Goal: Task Accomplishment & Management: Manage account settings

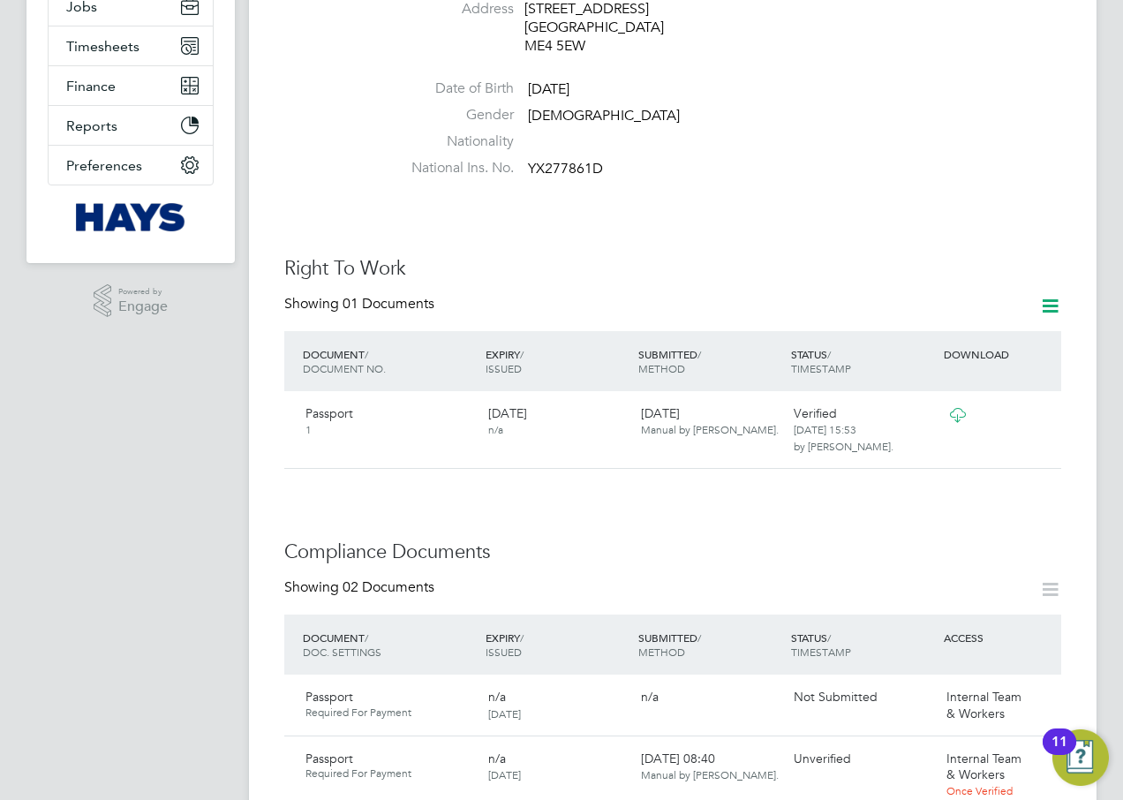
scroll to position [589, 0]
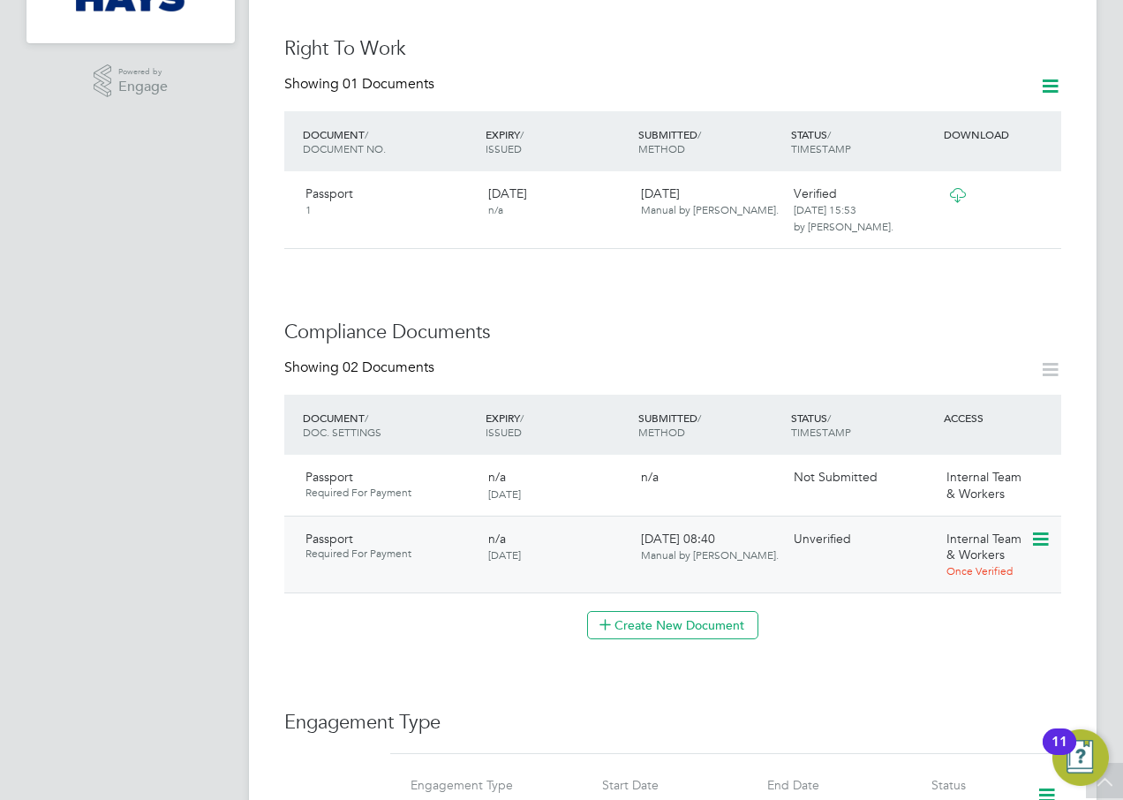
click at [1042, 529] on icon at bounding box center [1039, 539] width 18 height 21
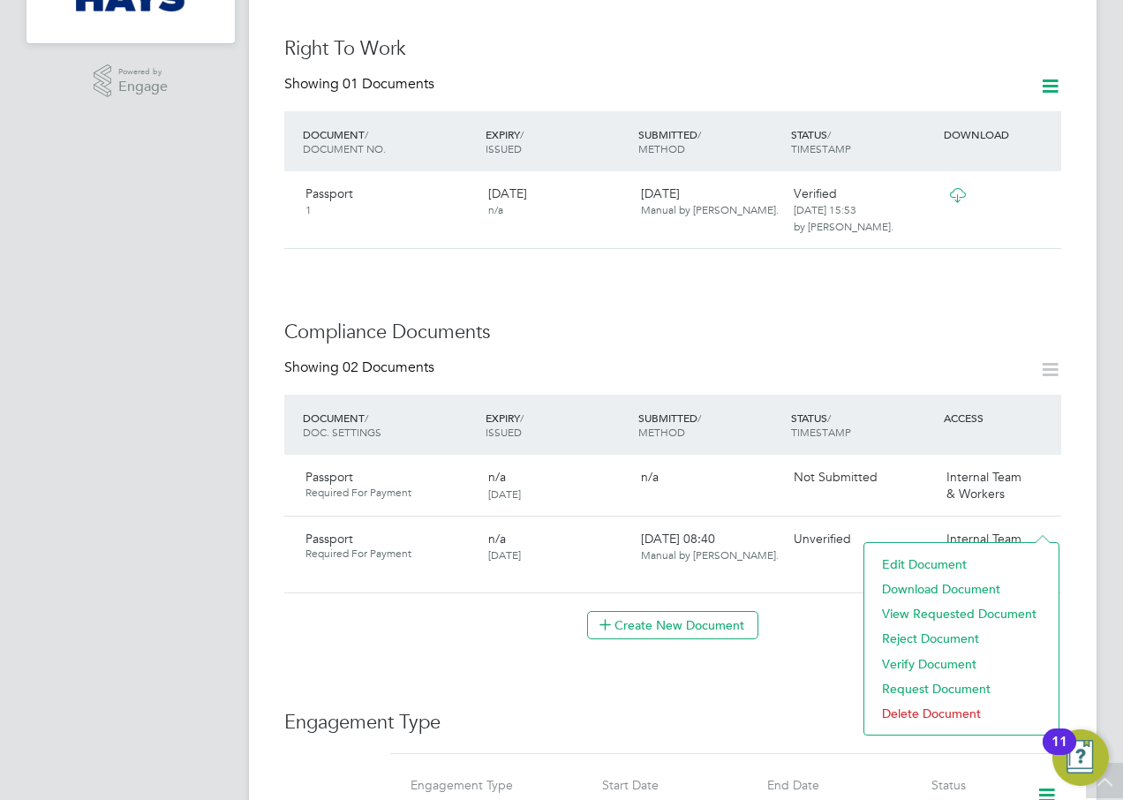
click at [948, 667] on li "Verify Document" at bounding box center [961, 664] width 177 height 25
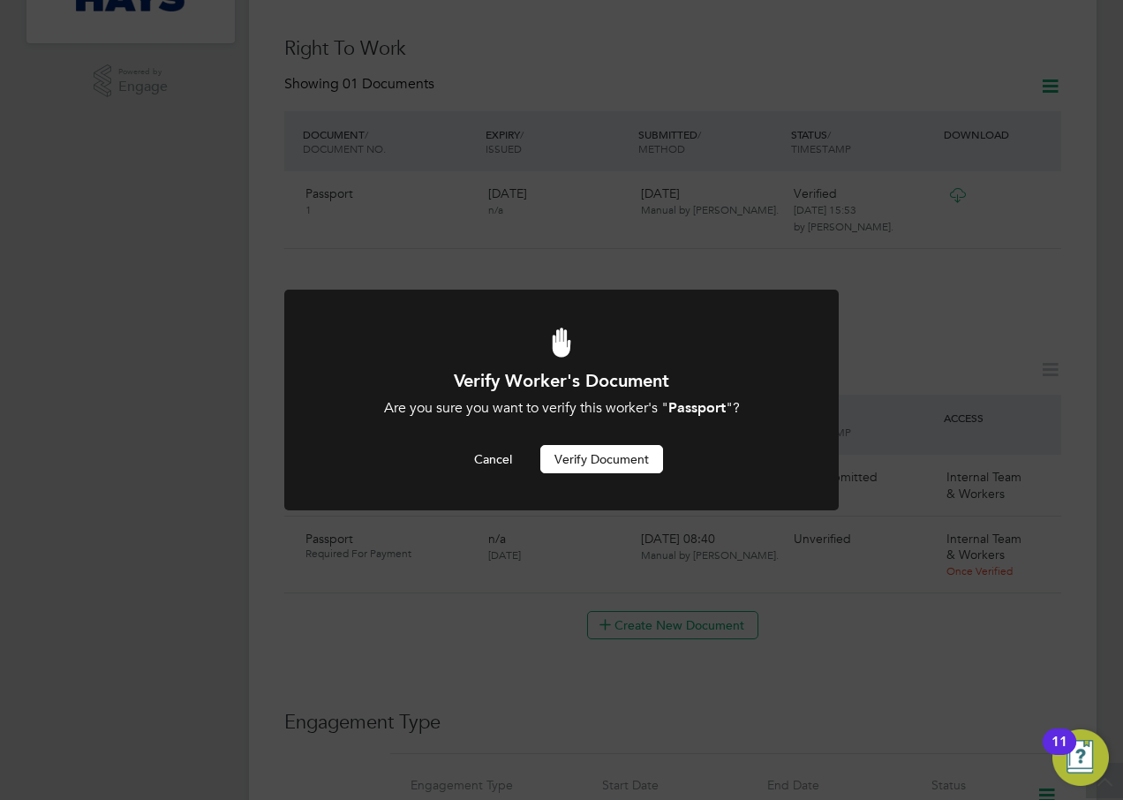
click at [609, 465] on button "Verify Document" at bounding box center [601, 459] width 123 height 28
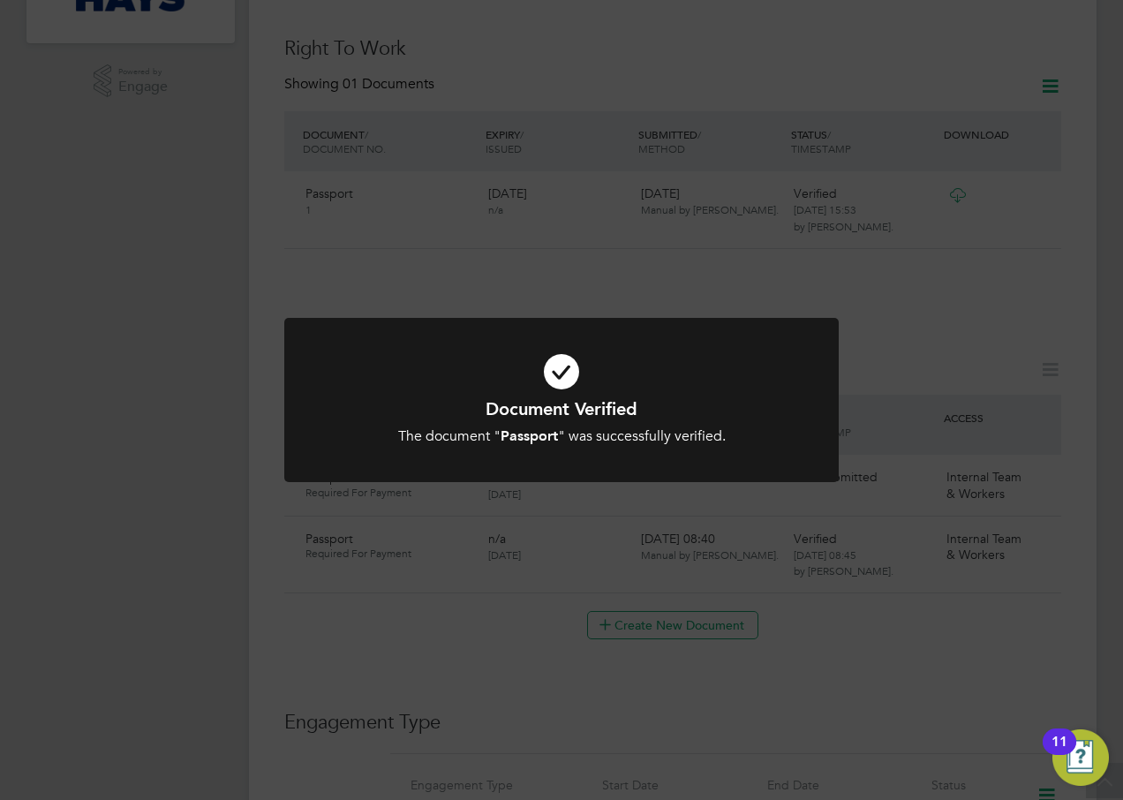
click at [458, 569] on div "Document Verified The document " Passport " was successfully verified. Cancel O…" at bounding box center [561, 400] width 1123 height 800
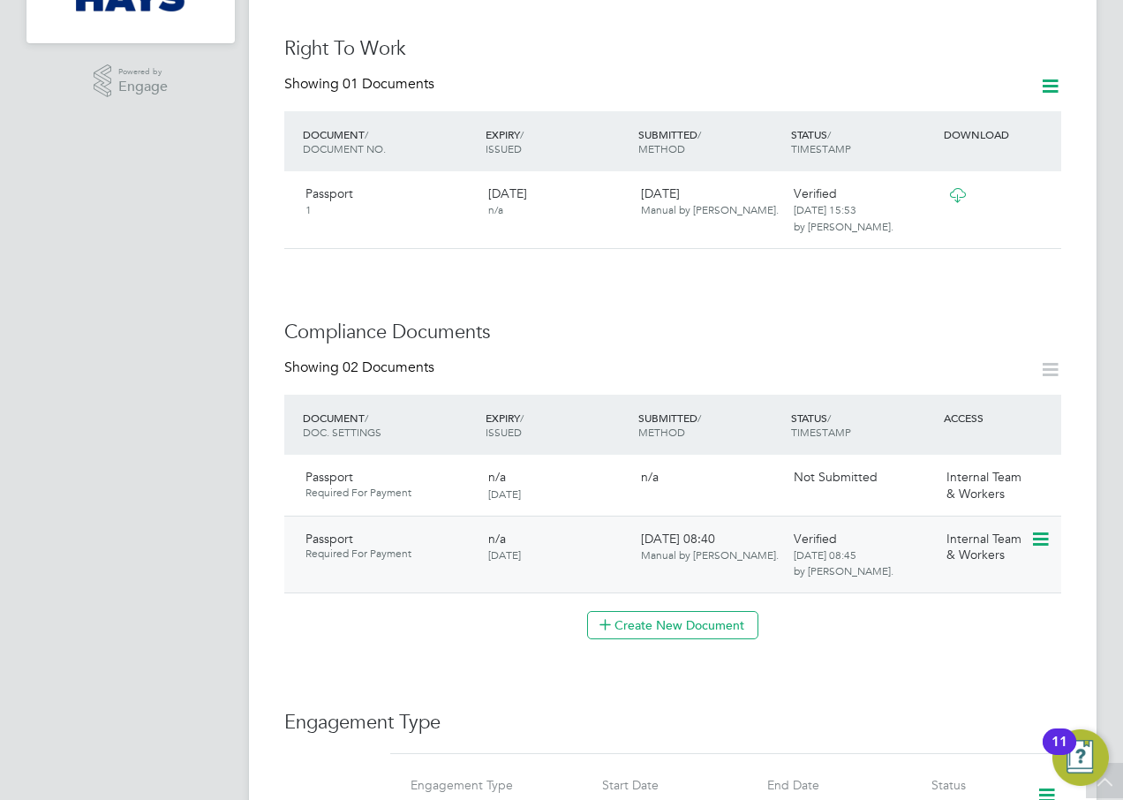
click at [356, 547] on span "Required For Payment" at bounding box center [390, 554] width 169 height 14
click at [343, 531] on span "Passport" at bounding box center [330, 539] width 48 height 16
click at [1038, 529] on icon at bounding box center [1039, 539] width 18 height 21
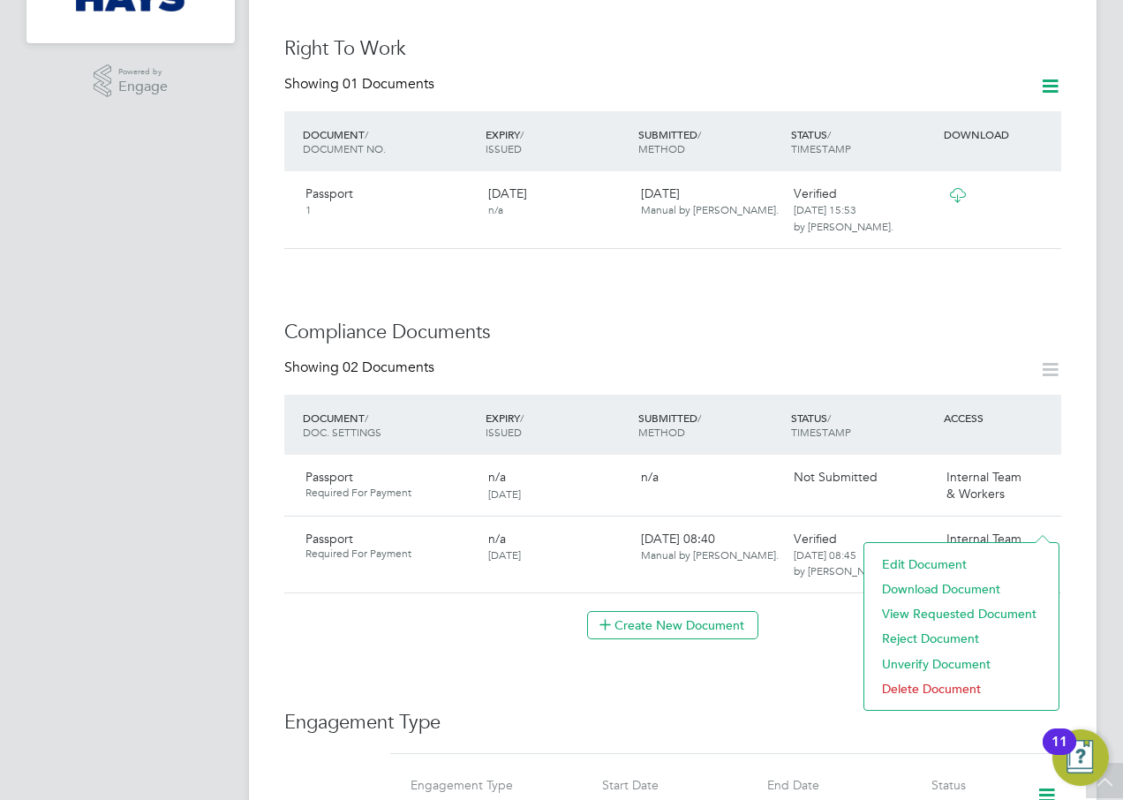
click at [938, 564] on li "Edit Document" at bounding box center [961, 564] width 177 height 25
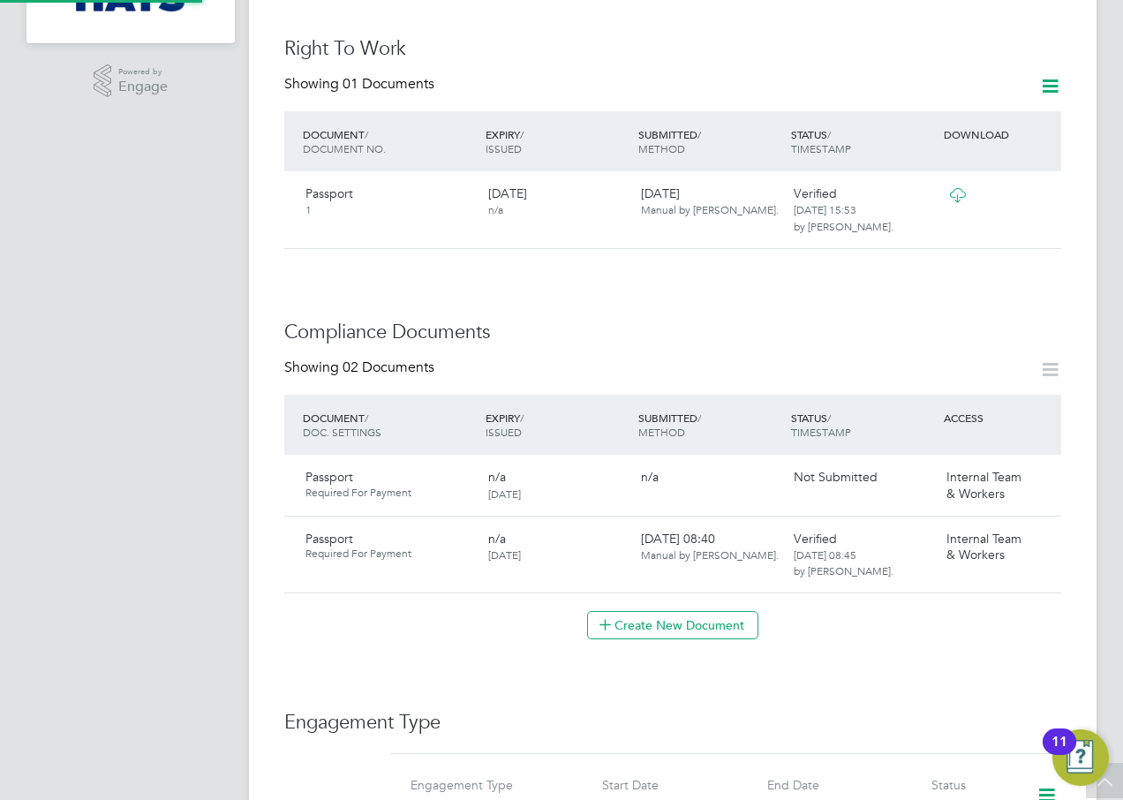
type input "Passport"
type input "[DATE]"
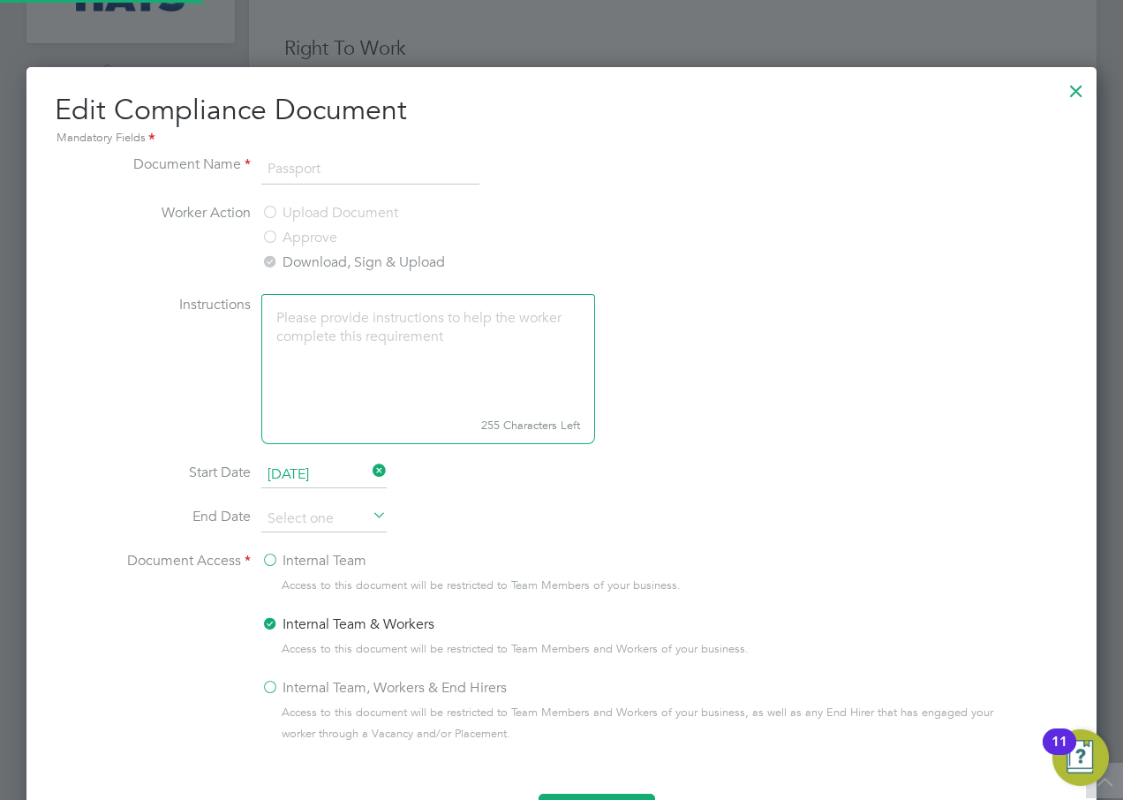
scroll to position [791, 1071]
click at [1068, 88] on div at bounding box center [1076, 87] width 32 height 32
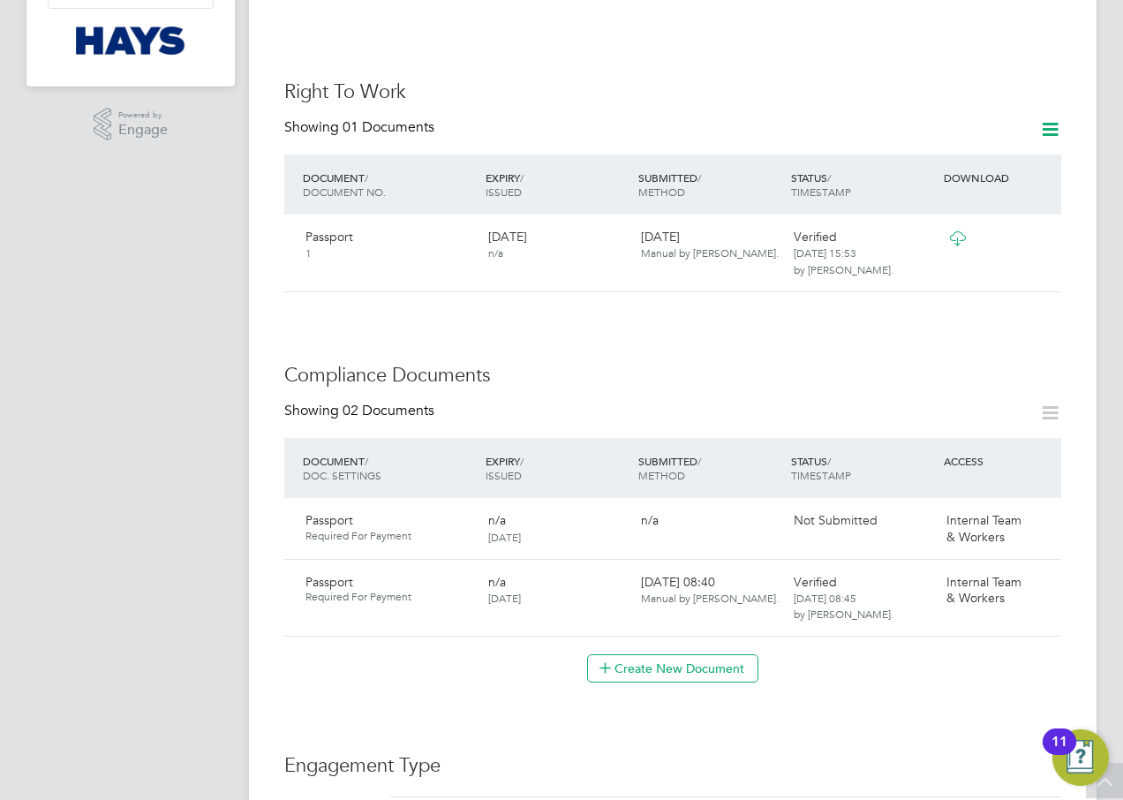
scroll to position [589, 0]
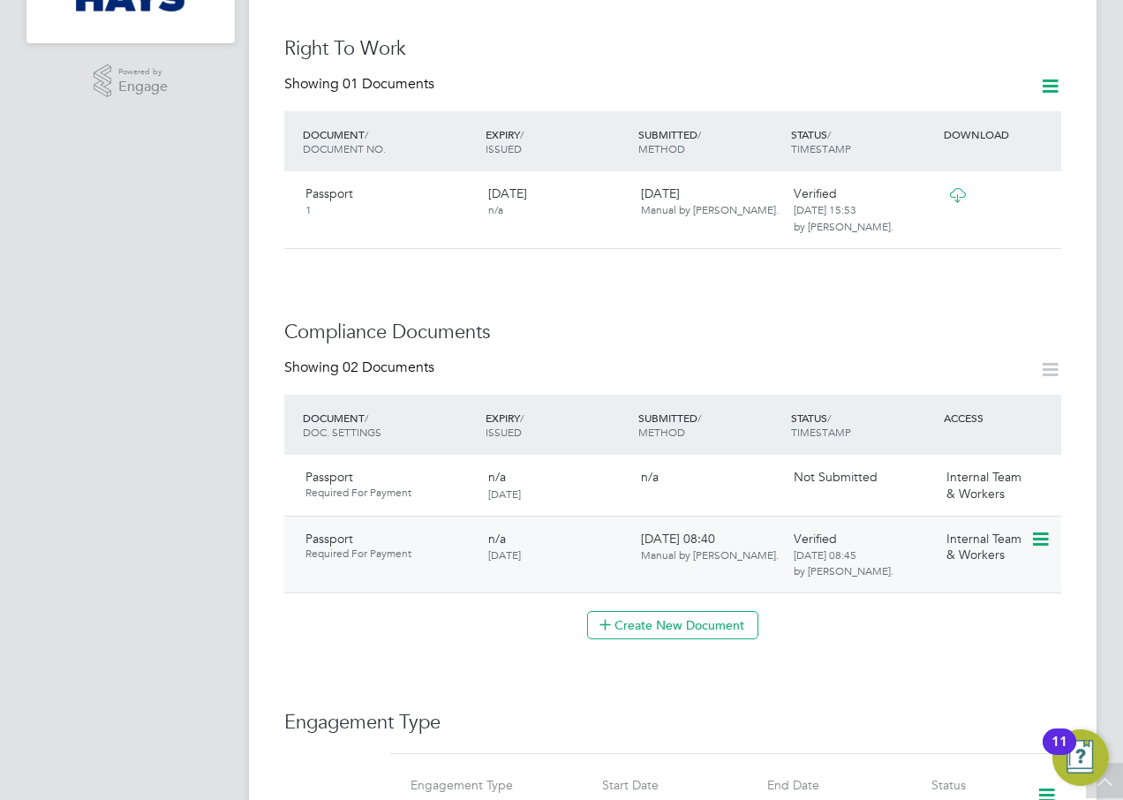
click at [811, 547] on span "[DATE] 08:45 by [PERSON_NAME]." at bounding box center [844, 562] width 100 height 30
click at [1019, 531] on span "Internal Team & Workers" at bounding box center [984, 547] width 75 height 32
click at [323, 531] on span "Passport" at bounding box center [330, 539] width 48 height 16
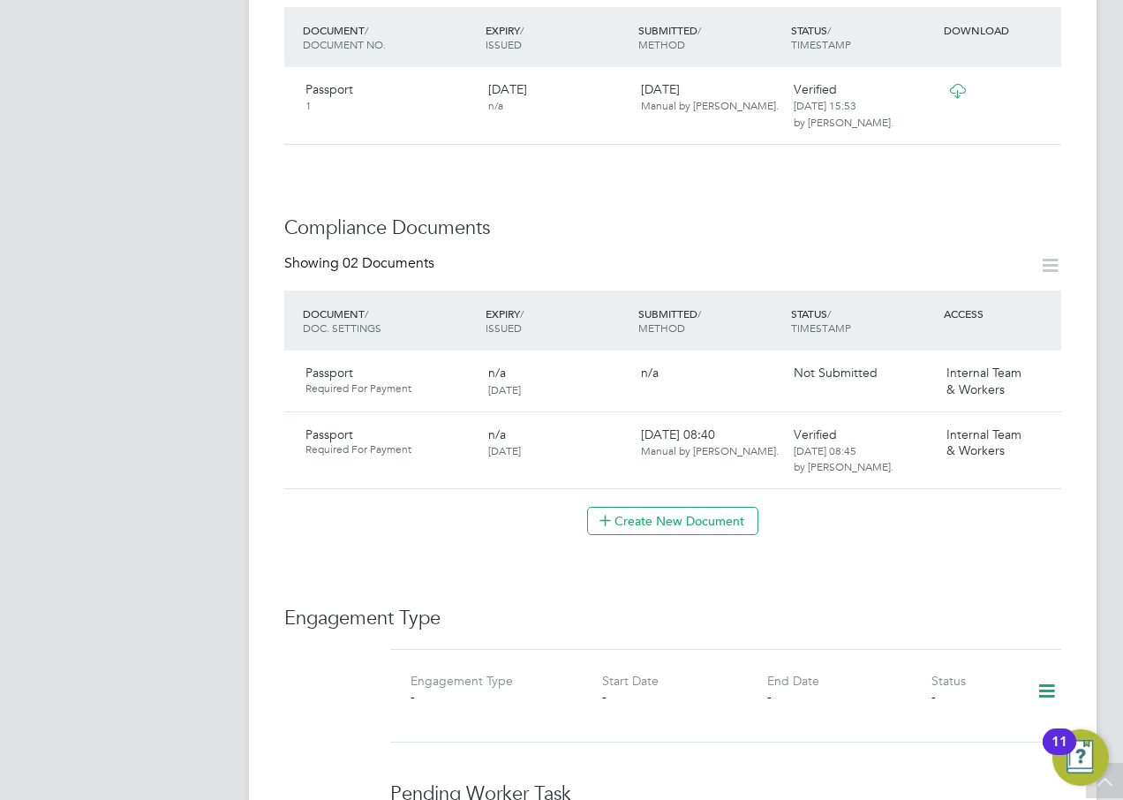
scroll to position [736, 0]
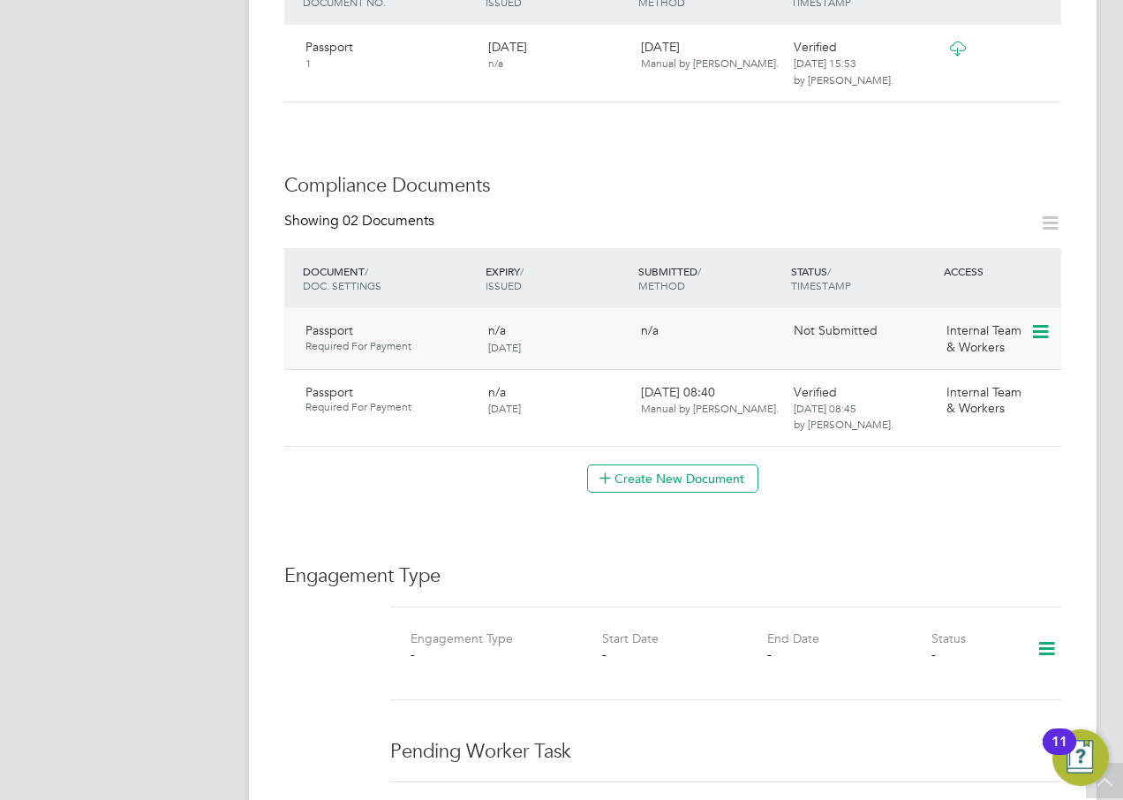
click at [1042, 321] on icon at bounding box center [1039, 331] width 18 height 21
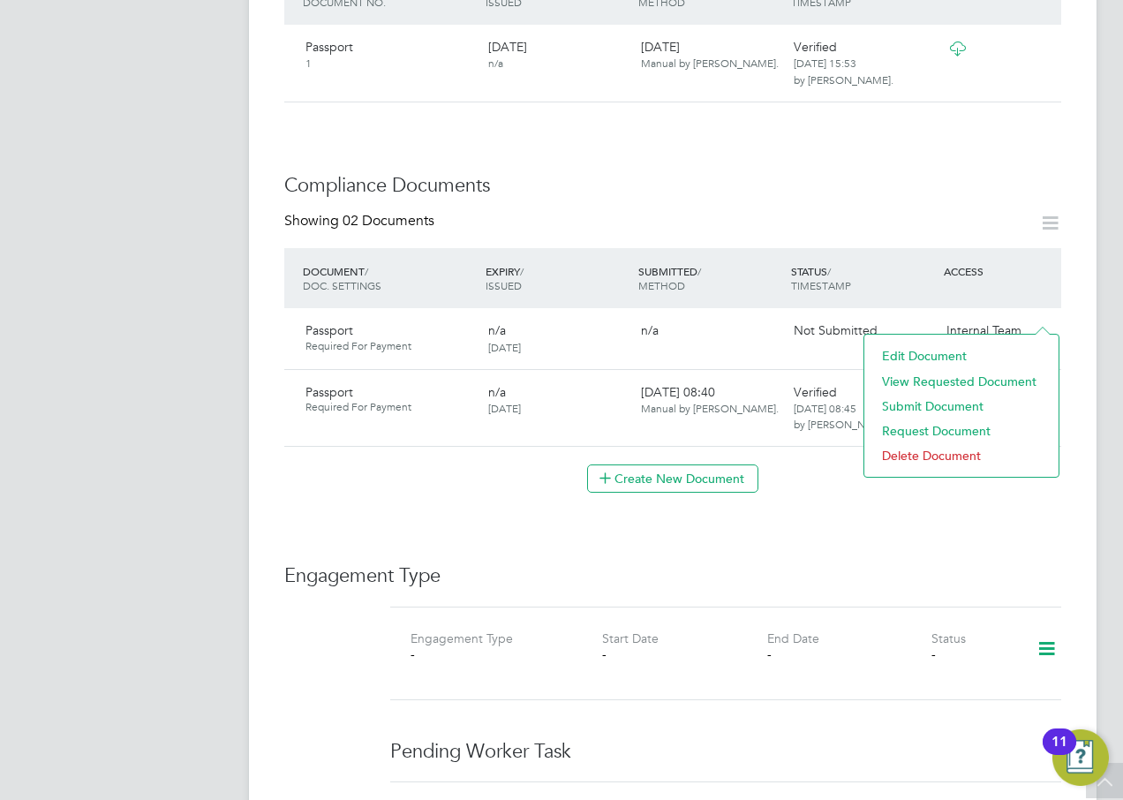
click at [962, 378] on li "View Requested Document" at bounding box center [961, 381] width 177 height 25
